Goal: Information Seeking & Learning: Understand process/instructions

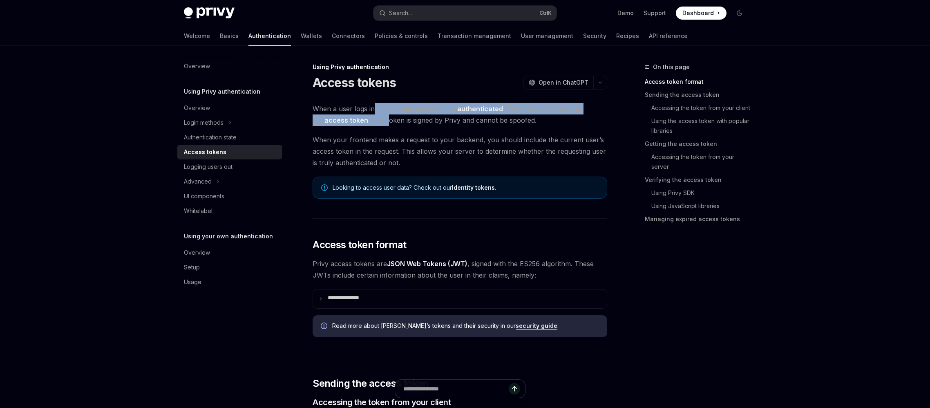
drag, startPoint x: 349, startPoint y: 137, endPoint x: 353, endPoint y: 146, distance: 10.0
click at [353, 126] on span "When a user logs in to your app and becomes authenticated , Privy issues the us…" at bounding box center [460, 114] width 295 height 23
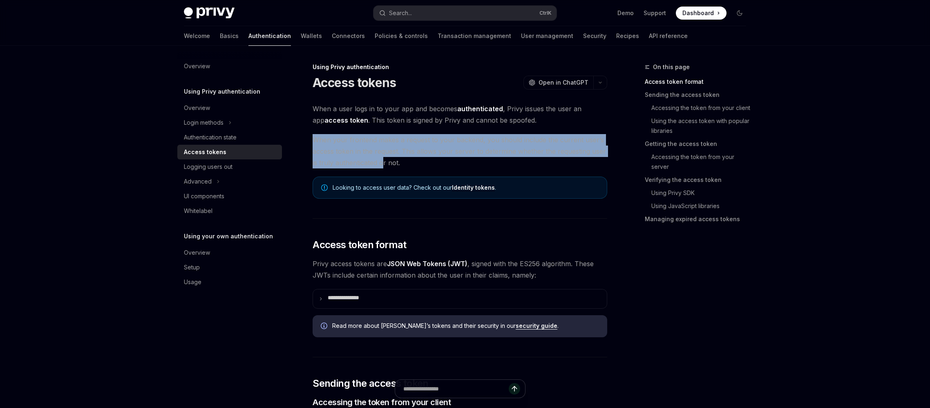
drag, startPoint x: 278, startPoint y: 174, endPoint x: 364, endPoint y: 203, distance: 90.1
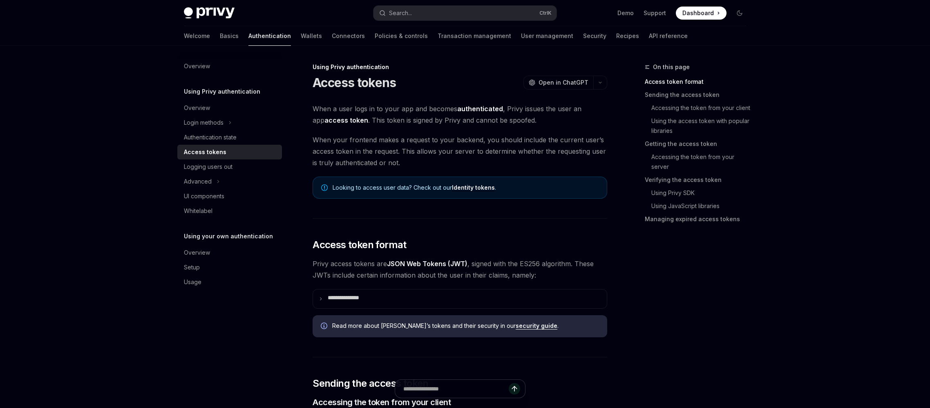
click at [436, 168] on span "When your frontend makes a request to your backend, you should include the curr…" at bounding box center [460, 151] width 295 height 34
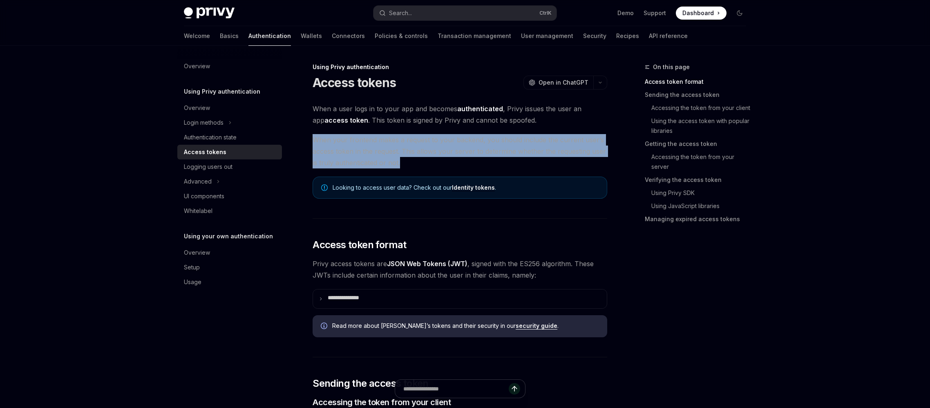
drag, startPoint x: 357, startPoint y: 198, endPoint x: 277, endPoint y: 175, distance: 82.9
click at [313, 168] on span "When your frontend makes a request to your backend, you should include the curr…" at bounding box center [460, 151] width 295 height 34
drag, startPoint x: 284, startPoint y: 176, endPoint x: 393, endPoint y: 204, distance: 112.5
click at [393, 168] on span "When your frontend makes a request to your backend, you should include the curr…" at bounding box center [460, 151] width 295 height 34
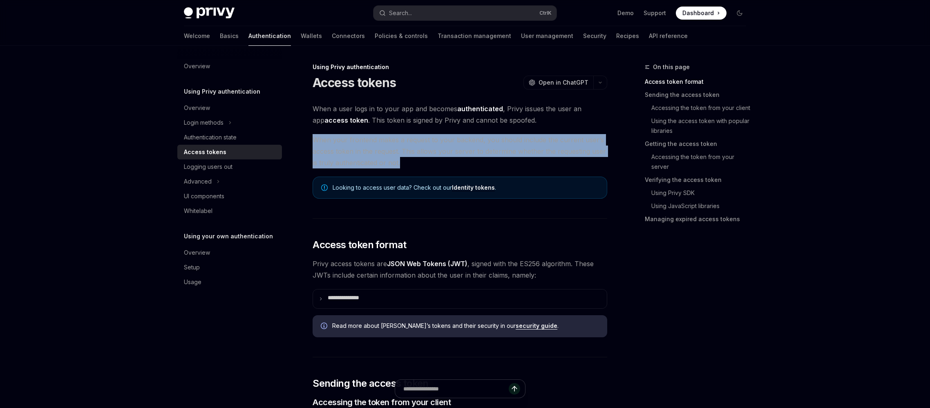
click at [393, 168] on span "When your frontend makes a request to your backend, you should include the curr…" at bounding box center [460, 151] width 295 height 34
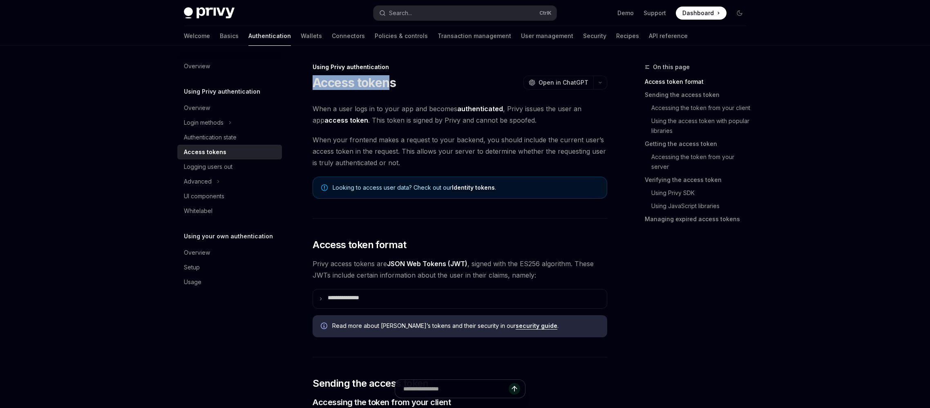
drag, startPoint x: 280, startPoint y: 99, endPoint x: 374, endPoint y: 98, distance: 94.8
click at [374, 90] on h1 "Access tokens" at bounding box center [354, 82] width 83 height 15
drag, startPoint x: 380, startPoint y: 100, endPoint x: 265, endPoint y: 101, distance: 114.8
click at [313, 90] on h1 "Access tokens" at bounding box center [354, 82] width 83 height 15
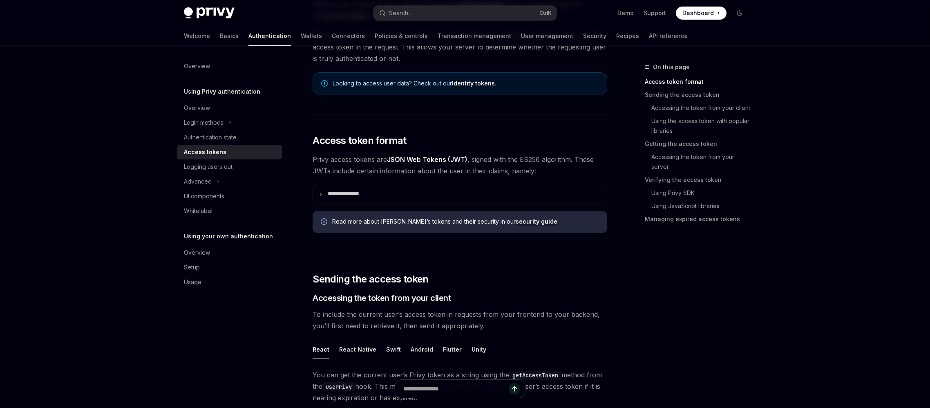
scroll to position [245, 0]
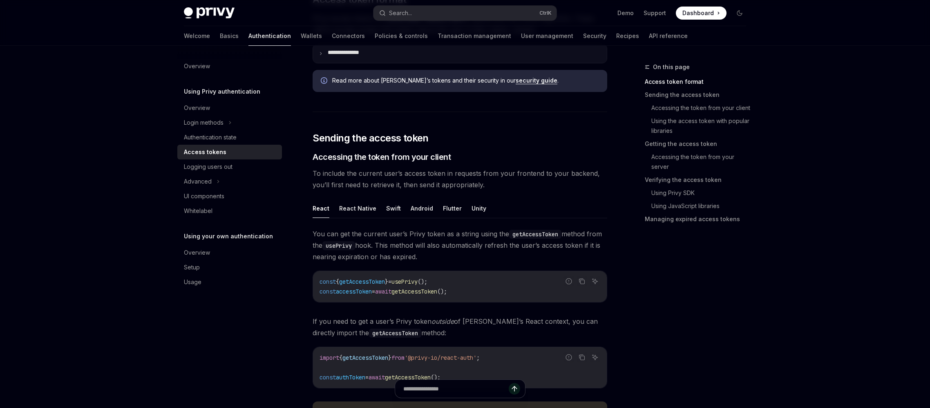
click at [358, 63] on summary "**********" at bounding box center [460, 53] width 294 height 19
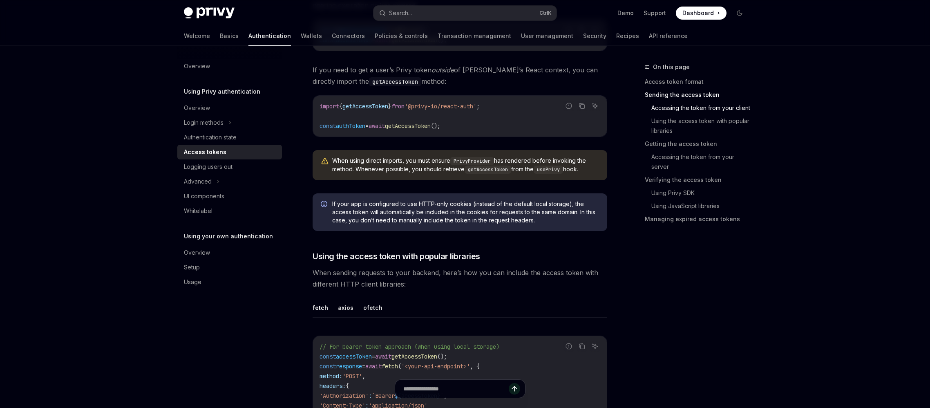
scroll to position [817, 0]
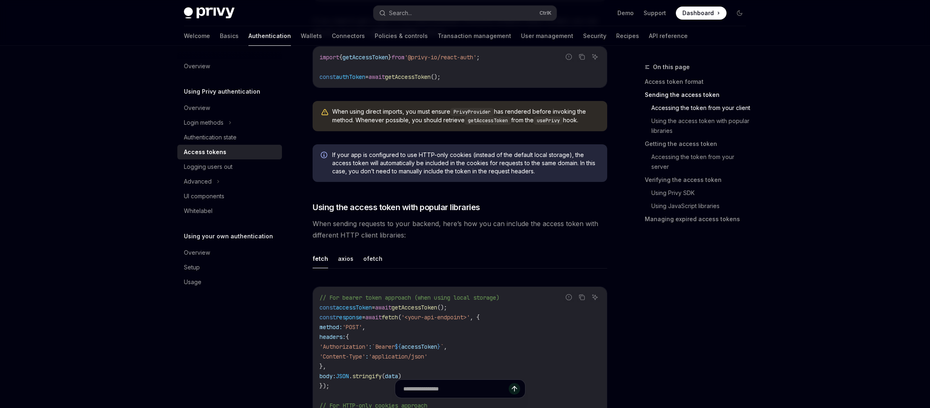
drag, startPoint x: 407, startPoint y: 142, endPoint x: 390, endPoint y: 131, distance: 20.8
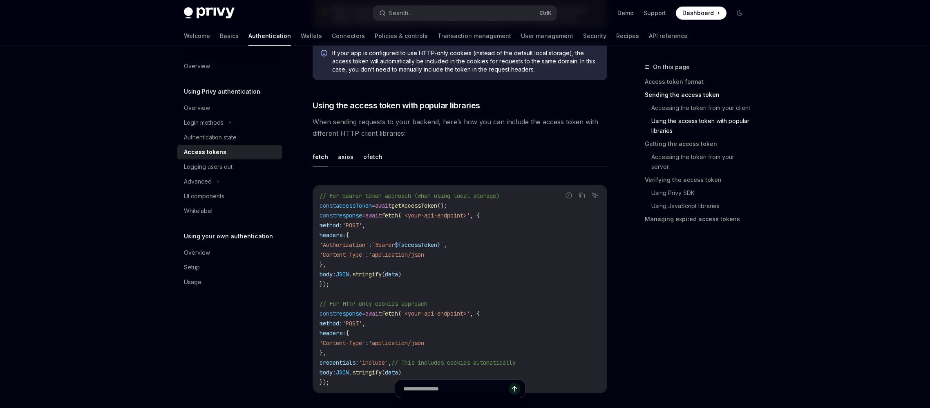
scroll to position [940, 0]
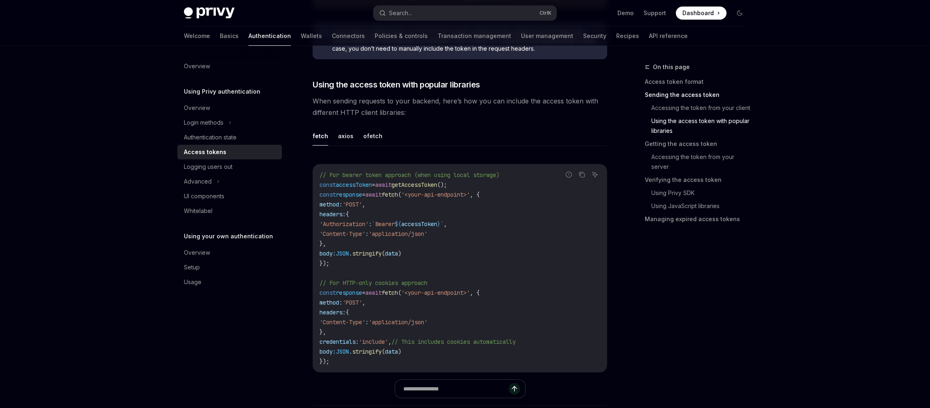
drag, startPoint x: 412, startPoint y: 137, endPoint x: 396, endPoint y: 134, distance: 15.7
drag, startPoint x: 301, startPoint y: 215, endPoint x: 546, endPoint y: 222, distance: 245.7
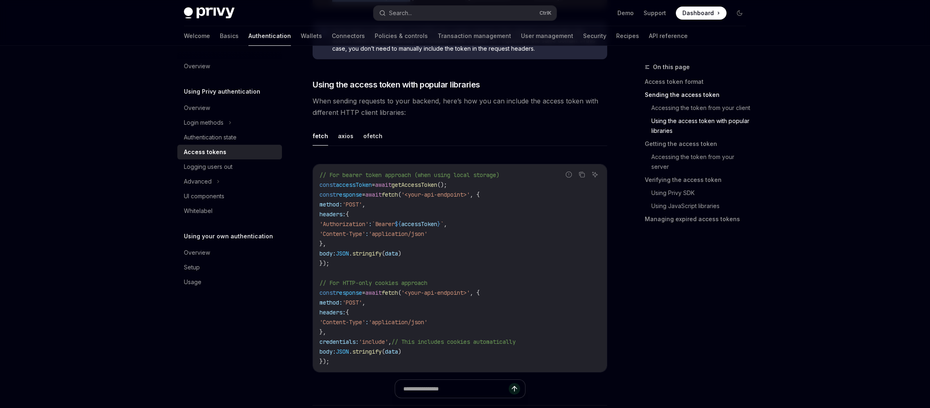
drag, startPoint x: 297, startPoint y: 215, endPoint x: 394, endPoint y: 224, distance: 97.4
drag, startPoint x: 394, startPoint y: 219, endPoint x: 452, endPoint y: 221, distance: 58.1
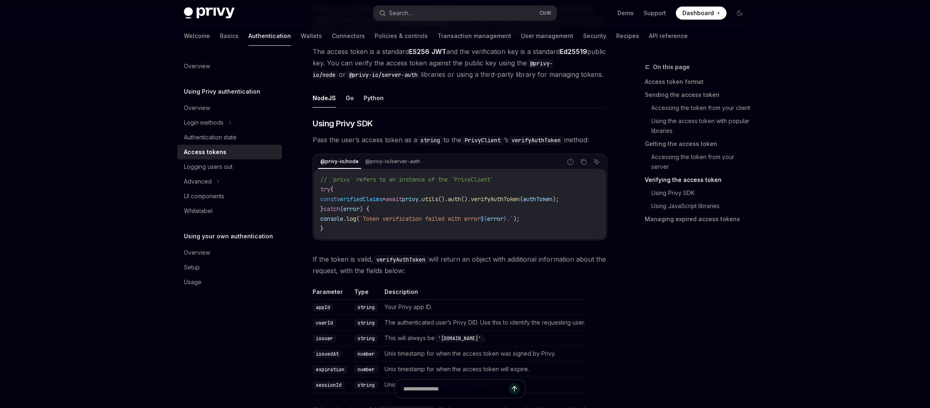
scroll to position [1553, 0]
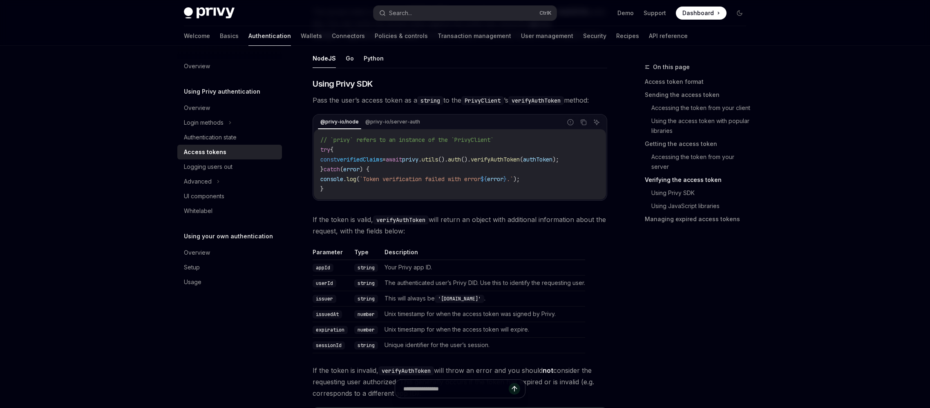
drag, startPoint x: 280, startPoint y: 202, endPoint x: 309, endPoint y: 211, distance: 30.9
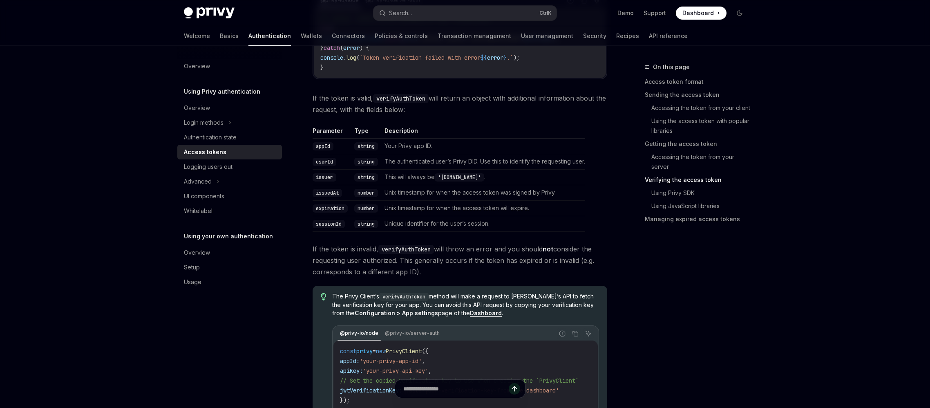
scroll to position [1676, 0]
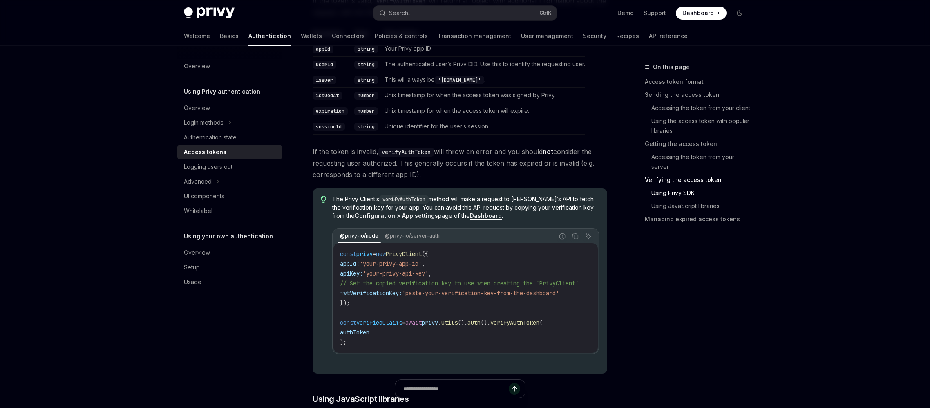
scroll to position [1798, 0]
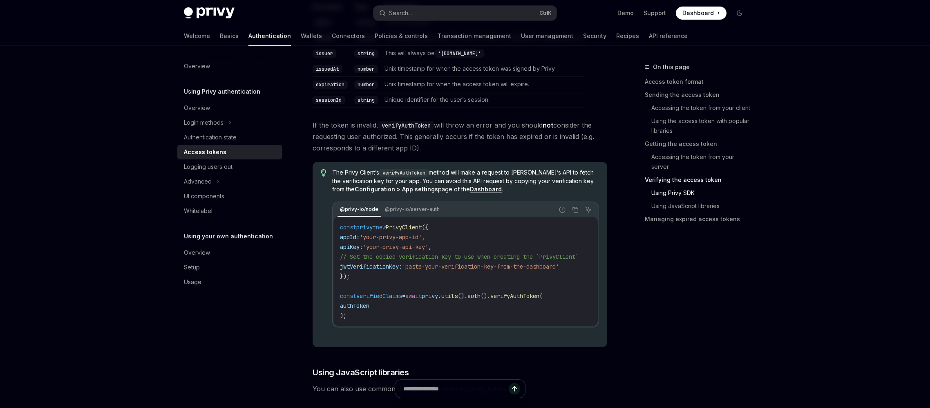
drag, startPoint x: 274, startPoint y: 95, endPoint x: 521, endPoint y: 123, distance: 249.2
drag, startPoint x: 271, startPoint y: 148, endPoint x: 380, endPoint y: 150, distance: 108.7
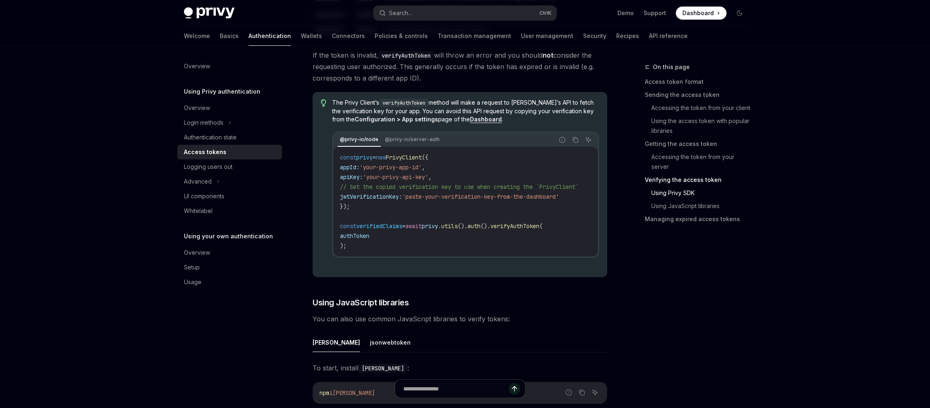
scroll to position [1880, 0]
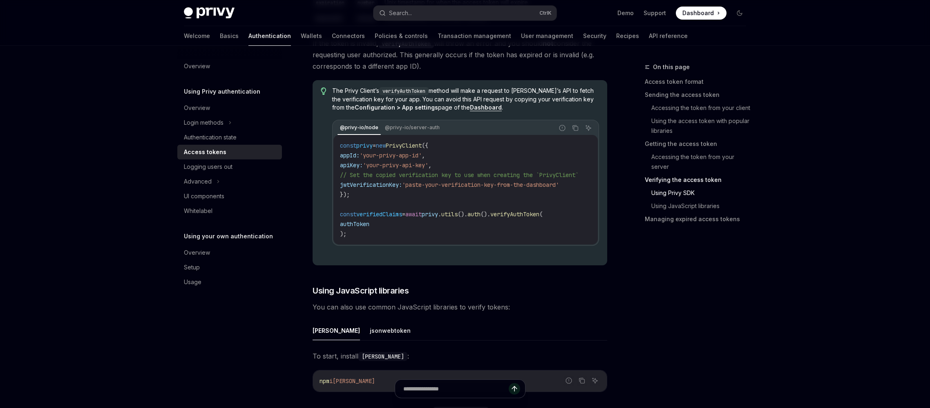
type textarea "*"
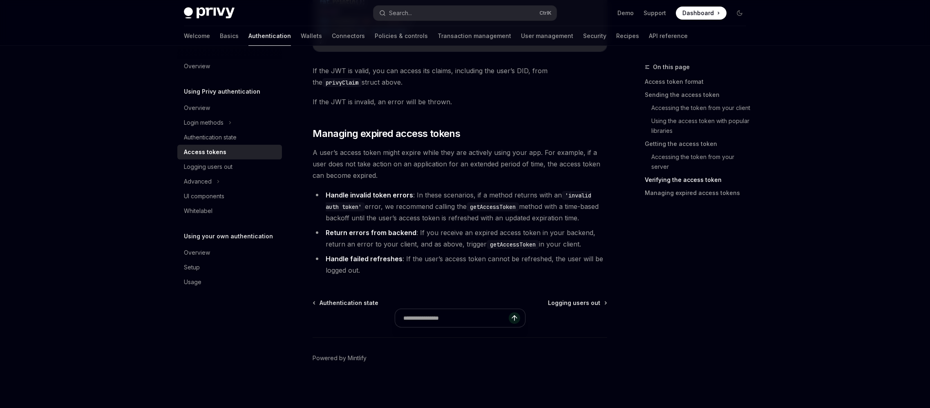
scroll to position [2902, 0]
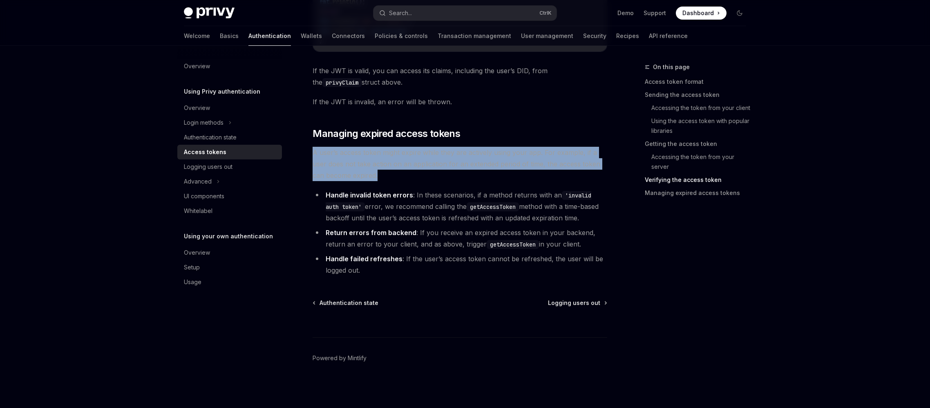
drag, startPoint x: 277, startPoint y: 146, endPoint x: 360, endPoint y: 168, distance: 86.6
click at [360, 168] on span "A user’s access token might expire while they are actively using your app. For …" at bounding box center [460, 164] width 295 height 34
click at [354, 164] on span "A user’s access token might expire while they are actively using your app. For …" at bounding box center [460, 164] width 295 height 34
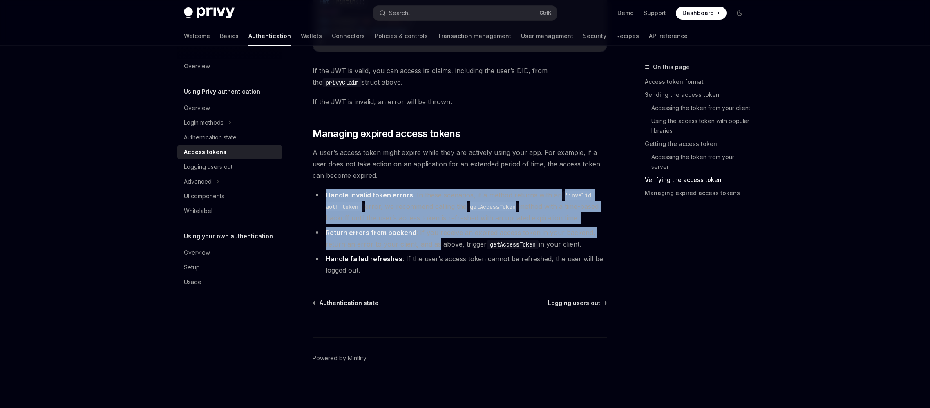
drag, startPoint x: 291, startPoint y: 198, endPoint x: 430, endPoint y: 264, distance: 154.1
click at [430, 264] on ul "Handle invalid token errors : In these scenarios, if a method returns with an '…" at bounding box center [460, 232] width 295 height 87
click at [430, 250] on li "Return errors from backend : If you receive an expired access token in your bac…" at bounding box center [460, 238] width 295 height 23
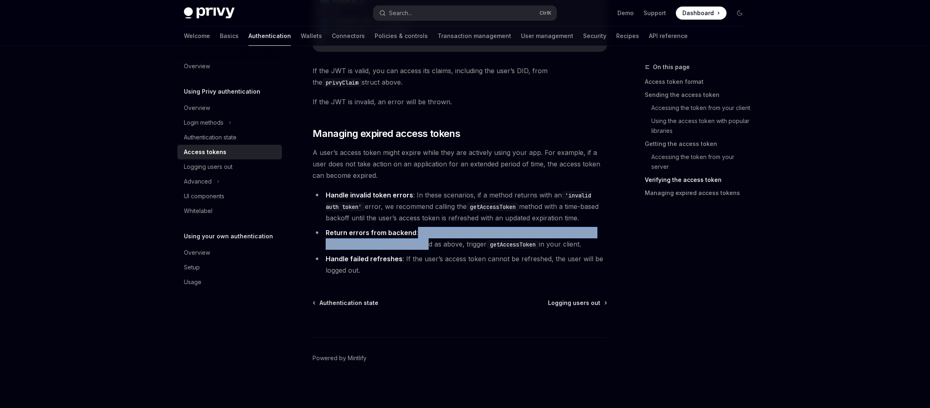
drag, startPoint x: 403, startPoint y: 246, endPoint x: 412, endPoint y: 261, distance: 17.7
click at [412, 250] on li "Return errors from backend : If you receive an expired access token in your bac…" at bounding box center [460, 238] width 295 height 23
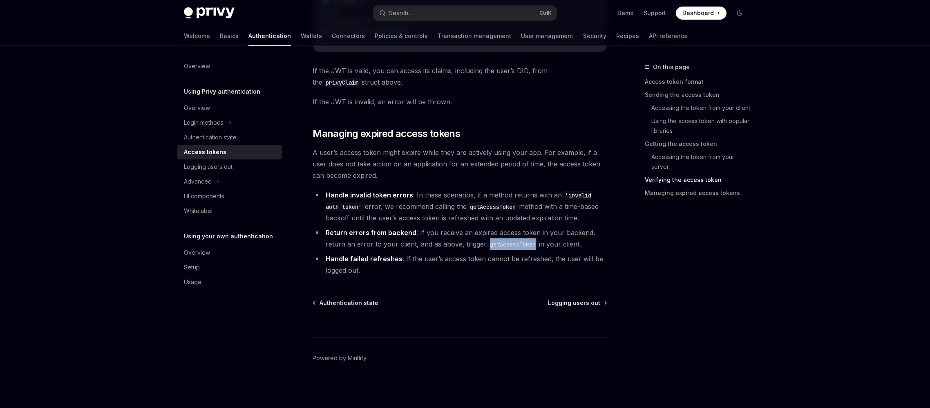
drag, startPoint x: 492, startPoint y: 260, endPoint x: 552, endPoint y: 264, distance: 60.2
click at [539, 249] on code "getAccessToken" at bounding box center [513, 244] width 52 height 9
click at [430, 250] on li "Return errors from backend : If you receive an expired access token in your bac…" at bounding box center [460, 238] width 295 height 23
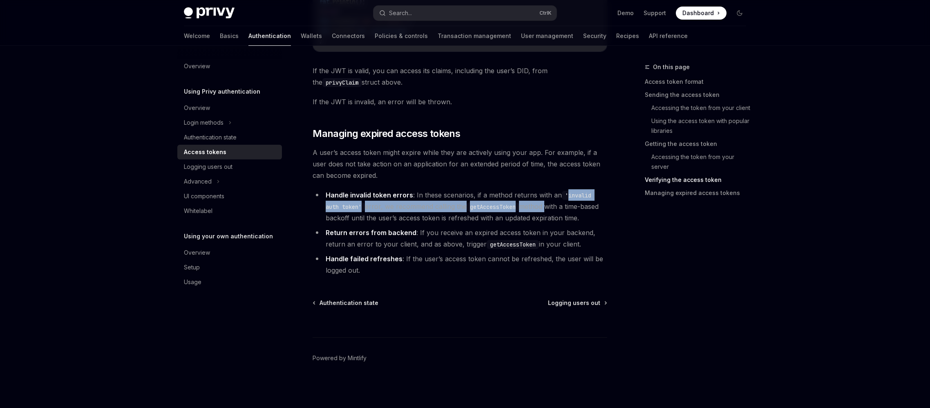
drag, startPoint x: 591, startPoint y: 200, endPoint x: 551, endPoint y: 215, distance: 42.7
click at [551, 215] on li "Handle invalid token errors : In these scenarios, if a method returns with an '…" at bounding box center [460, 206] width 295 height 34
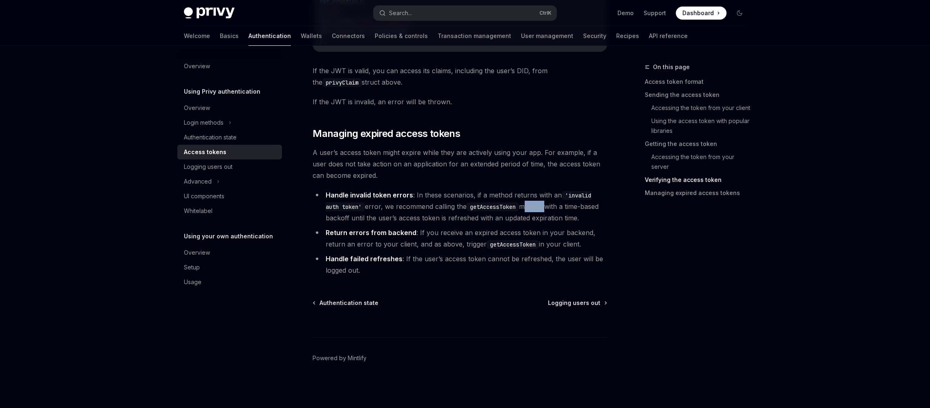
drag, startPoint x: 521, startPoint y: 214, endPoint x: 548, endPoint y: 216, distance: 27.5
click at [549, 215] on li "Handle invalid token errors : In these scenarios, if a method returns with an '…" at bounding box center [460, 206] width 295 height 34
click at [548, 216] on li "Handle invalid token errors : In these scenarios, if a method returns with an '…" at bounding box center [460, 206] width 295 height 34
click at [520, 212] on li "Handle invalid token errors : In these scenarios, if a method returns with an '…" at bounding box center [460, 206] width 295 height 34
click at [526, 213] on li "Handle invalid token errors : In these scenarios, if a method returns with an '…" at bounding box center [460, 206] width 295 height 34
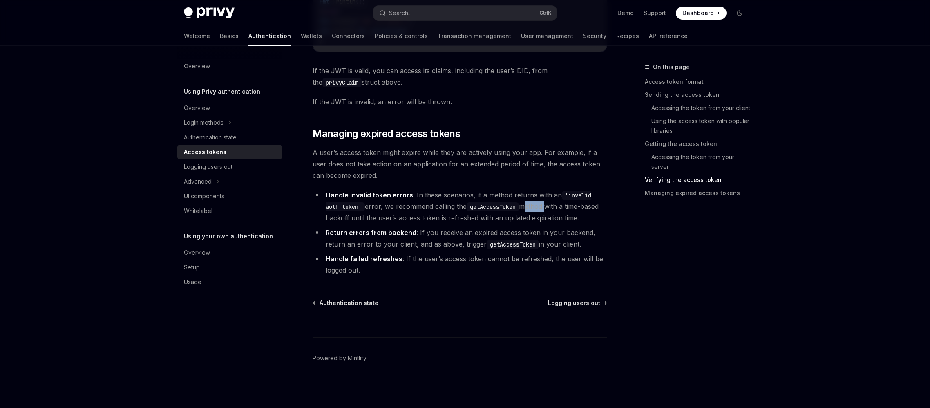
drag, startPoint x: 522, startPoint y: 213, endPoint x: 548, endPoint y: 214, distance: 26.6
click at [548, 214] on li "Handle invalid token errors : In these scenarios, if a method returns with an '…" at bounding box center [460, 206] width 295 height 34
drag, startPoint x: 553, startPoint y: 212, endPoint x: 567, endPoint y: 212, distance: 14.3
click at [567, 212] on li "Handle invalid token errors : In these scenarios, if a method returns with an '…" at bounding box center [460, 206] width 295 height 34
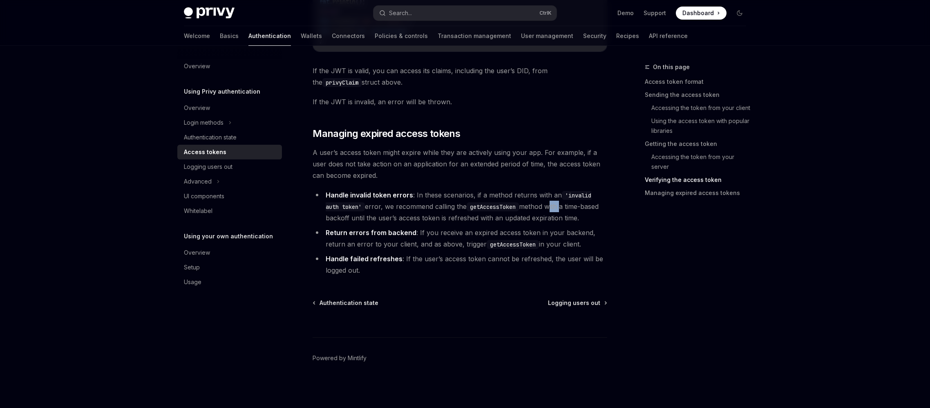
click at [567, 213] on li "Handle invalid token errors : In these scenarios, if a method returns with an '…" at bounding box center [460, 206] width 295 height 34
drag, startPoint x: 554, startPoint y: 212, endPoint x: 569, endPoint y: 212, distance: 15.1
click at [569, 212] on li "Handle invalid token errors : In these scenarios, if a method returns with an '…" at bounding box center [460, 206] width 295 height 34
drag, startPoint x: 521, startPoint y: 213, endPoint x: 550, endPoint y: 213, distance: 29.0
click at [550, 213] on li "Handle invalid token errors : In these scenarios, if a method returns with an '…" at bounding box center [460, 206] width 295 height 34
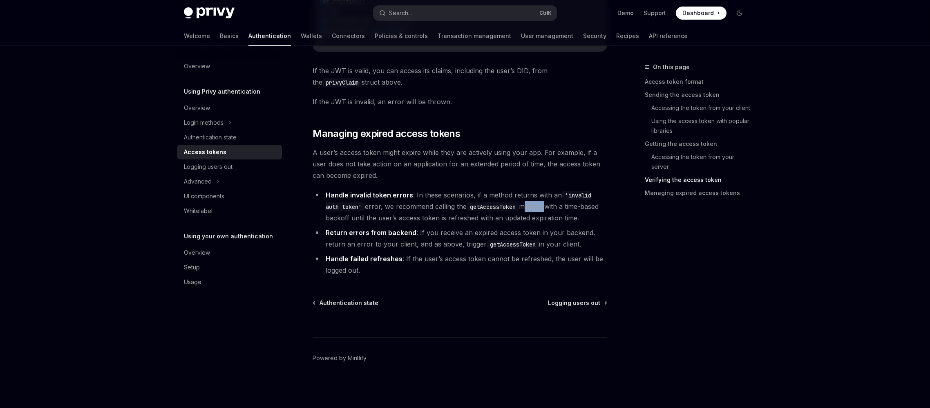
click at [550, 213] on li "Handle invalid token errors : In these scenarios, if a method returns with an '…" at bounding box center [460, 206] width 295 height 34
drag, startPoint x: 553, startPoint y: 213, endPoint x: 568, endPoint y: 213, distance: 15.1
click at [568, 213] on li "Handle invalid token errors : In these scenarios, if a method returns with an '…" at bounding box center [460, 206] width 295 height 34
drag, startPoint x: 570, startPoint y: 212, endPoint x: 574, endPoint y: 213, distance: 4.3
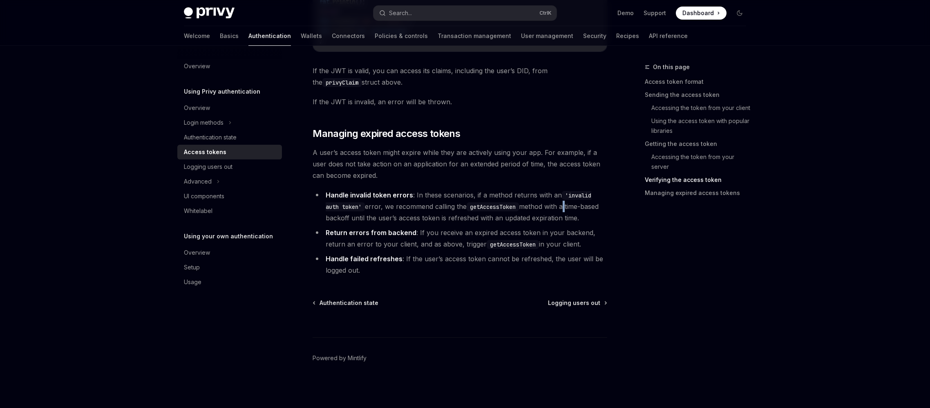
click at [574, 213] on li "Handle invalid token errors : In these scenarios, if a method returns with an '…" at bounding box center [460, 206] width 295 height 34
click at [575, 213] on li "Handle invalid token errors : In these scenarios, if a method returns with an '…" at bounding box center [460, 206] width 295 height 34
click at [578, 213] on li "Handle invalid token errors : In these scenarios, if a method returns with an '…" at bounding box center [460, 206] width 295 height 34
drag, startPoint x: 578, startPoint y: 212, endPoint x: 620, endPoint y: 215, distance: 41.8
click at [607, 215] on li "Handle invalid token errors : In these scenarios, if a method returns with an '…" at bounding box center [460, 206] width 295 height 34
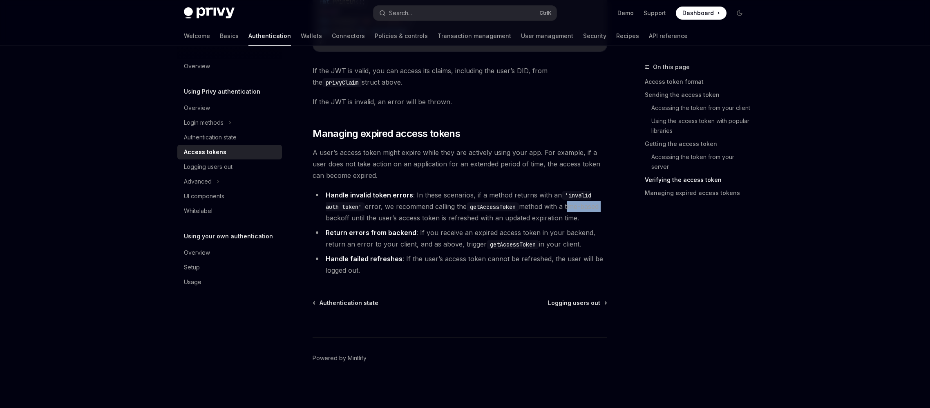
click at [607, 215] on li "Handle invalid token errors : In these scenarios, if a method returns with an '…" at bounding box center [460, 206] width 295 height 34
drag, startPoint x: 474, startPoint y: 117, endPoint x: 277, endPoint y: 125, distance: 197.5
click at [313, 127] on h2 "​ Managing expired access tokens" at bounding box center [460, 133] width 295 height 13
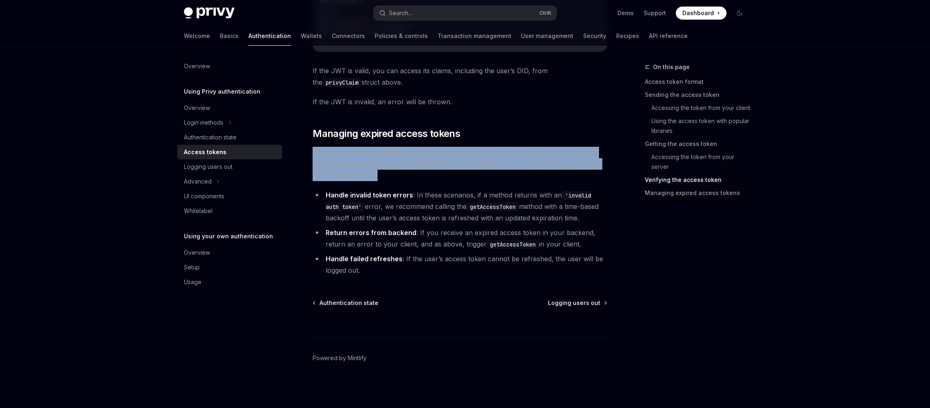
drag, startPoint x: 275, startPoint y: 145, endPoint x: 358, endPoint y: 172, distance: 87.9
click at [358, 172] on span "A user’s access token might expire while they are actively using your app. For …" at bounding box center [460, 164] width 295 height 34
drag, startPoint x: 358, startPoint y: 175, endPoint x: 275, endPoint y: 149, distance: 86.7
click at [313, 149] on span "A user’s access token might expire while they are actively using your app. For …" at bounding box center [460, 164] width 295 height 34
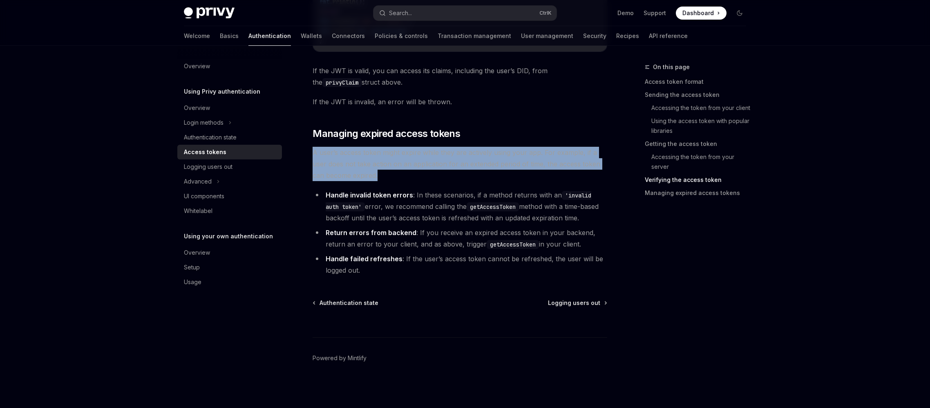
click at [313, 149] on span "A user’s access token might expire while they are actively using your app. For …" at bounding box center [460, 164] width 295 height 34
drag, startPoint x: 273, startPoint y: 146, endPoint x: 362, endPoint y: 170, distance: 91.5
click at [362, 170] on span "A user’s access token might expire while they are actively using your app. For …" at bounding box center [460, 164] width 295 height 34
drag, startPoint x: 353, startPoint y: 175, endPoint x: 271, endPoint y: 149, distance: 85.6
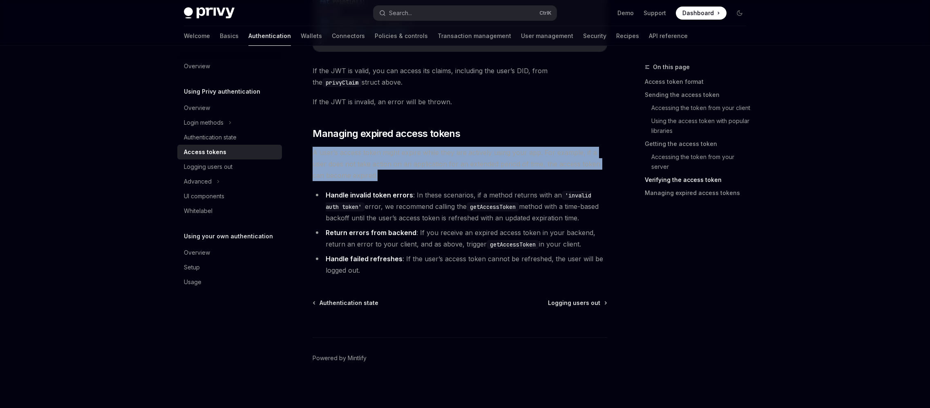
click at [313, 147] on span "A user’s access token might expire while they are actively using your app. For …" at bounding box center [460, 164] width 295 height 34
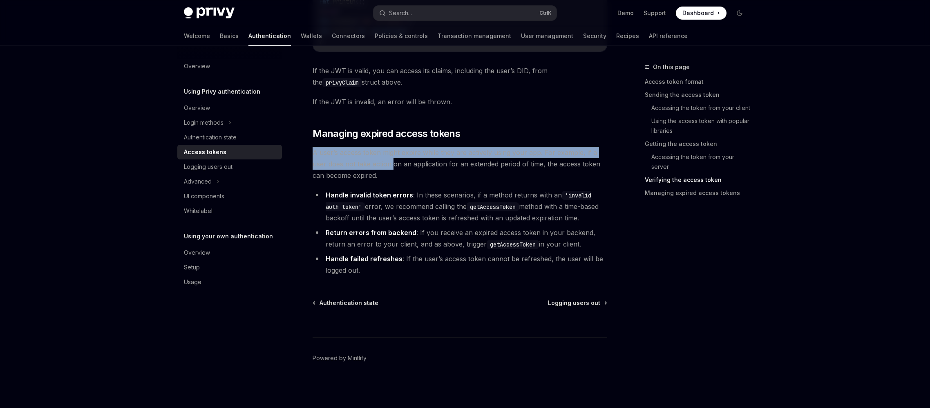
drag, startPoint x: 276, startPoint y: 142, endPoint x: 374, endPoint y: 166, distance: 100.6
click at [374, 164] on span "A user’s access token might expire while they are actively using your app. For …" at bounding box center [460, 164] width 295 height 34
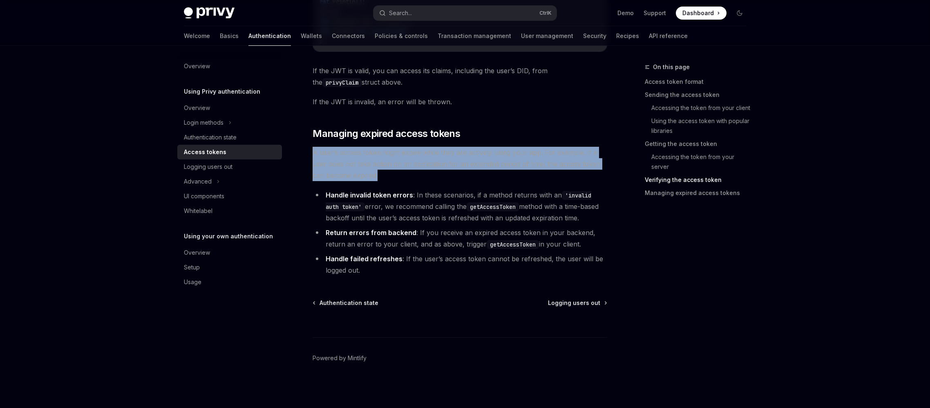
drag, startPoint x: 372, startPoint y: 170, endPoint x: 275, endPoint y: 146, distance: 100.2
click at [313, 147] on span "A user’s access token might expire while they are actively using your app. For …" at bounding box center [460, 164] width 295 height 34
drag, startPoint x: 275, startPoint y: 143, endPoint x: 357, endPoint y: 171, distance: 86.2
click at [357, 171] on span "A user’s access token might expire while they are actively using your app. For …" at bounding box center [460, 164] width 295 height 34
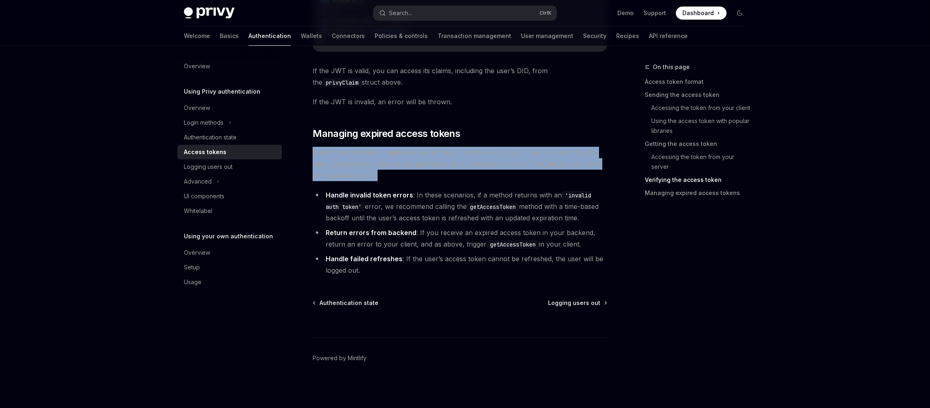
click at [357, 171] on span "A user’s access token might expire while they are actively using your app. For …" at bounding box center [460, 164] width 295 height 34
drag, startPoint x: 358, startPoint y: 175, endPoint x: 282, endPoint y: 150, distance: 81.0
click at [313, 150] on span "A user’s access token might expire while they are actively using your app. For …" at bounding box center [460, 164] width 295 height 34
drag, startPoint x: 275, startPoint y: 147, endPoint x: 363, endPoint y: 175, distance: 91.8
click at [363, 175] on span "A user’s access token might expire while they are actively using your app. For …" at bounding box center [460, 164] width 295 height 34
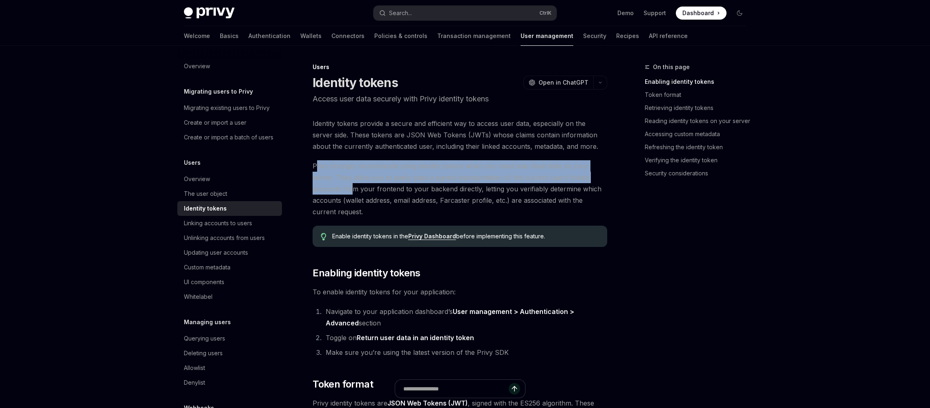
drag, startPoint x: 277, startPoint y: 205, endPoint x: 326, endPoint y: 239, distance: 58.7
click at [326, 217] on span "Privy strongly recommends using identity tokens when you need user-level data o…" at bounding box center [460, 188] width 295 height 57
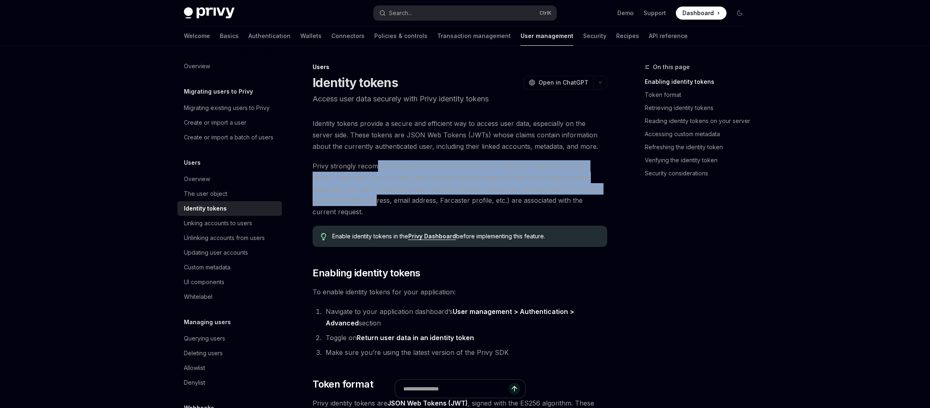
drag, startPoint x: 356, startPoint y: 203, endPoint x: 353, endPoint y: 248, distance: 44.7
click at [353, 217] on span "Privy strongly recommends using identity tokens when you need user-level data o…" at bounding box center [460, 188] width 295 height 57
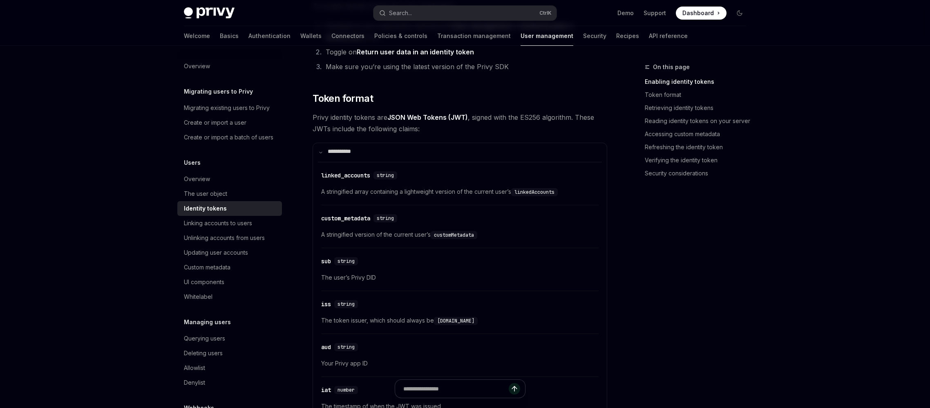
scroll to position [286, 0]
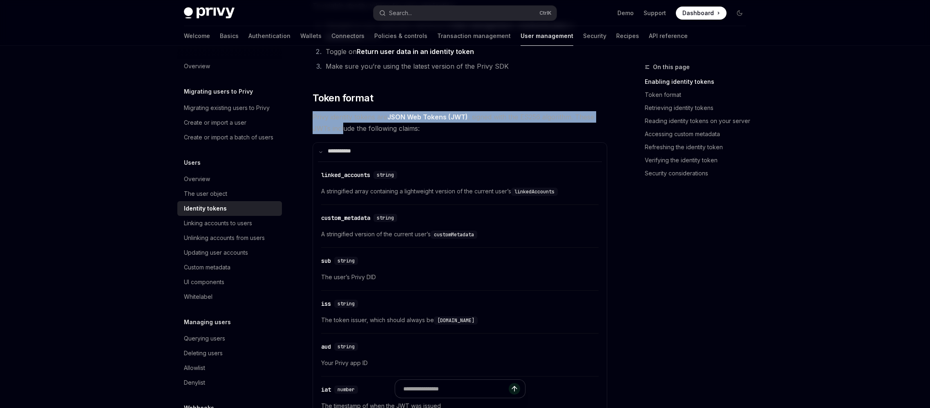
drag, startPoint x: 272, startPoint y: 215, endPoint x: 311, endPoint y: 229, distance: 42.1
click at [313, 134] on span "Privy identity tokens are JSON Web Tokens (JWT) , signed with the ES256 algorit…" at bounding box center [460, 122] width 295 height 23
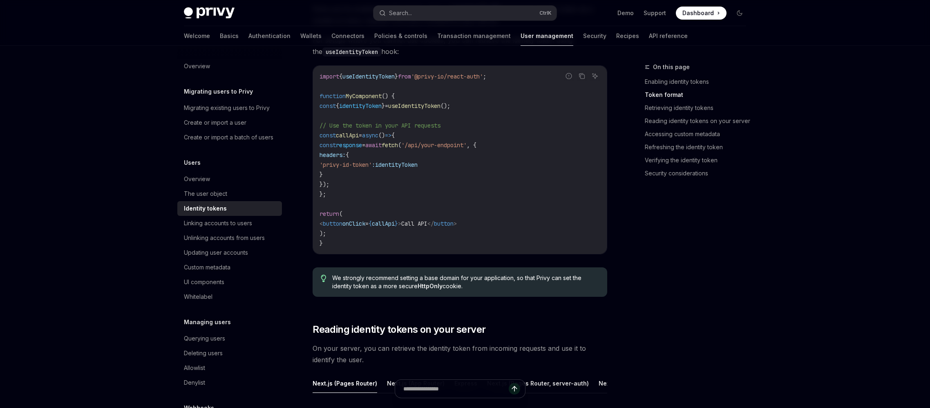
scroll to position [858, 0]
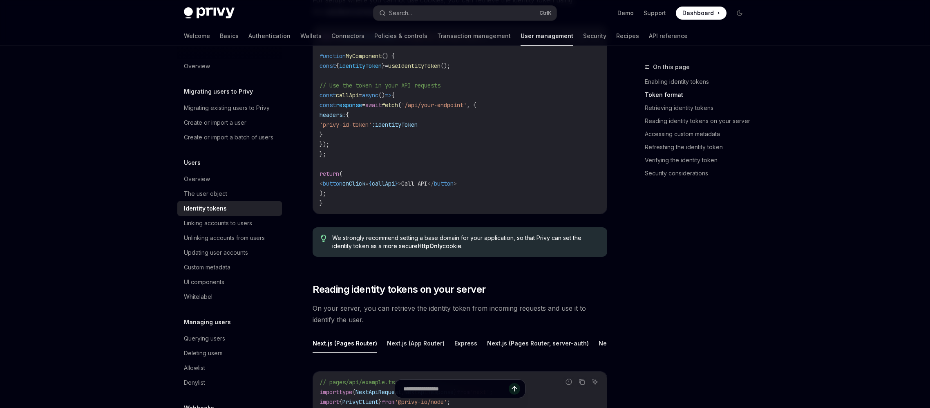
drag, startPoint x: 279, startPoint y: 170, endPoint x: 394, endPoint y: 183, distance: 115.2
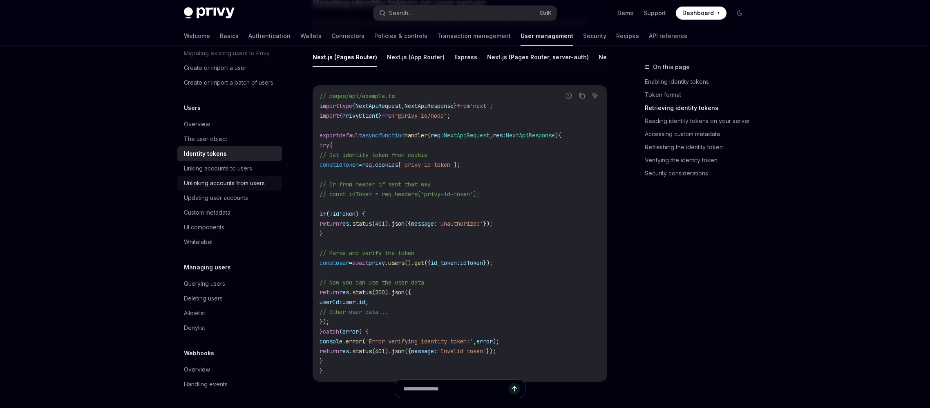
scroll to position [123, 0]
